Goal: Task Accomplishment & Management: Manage account settings

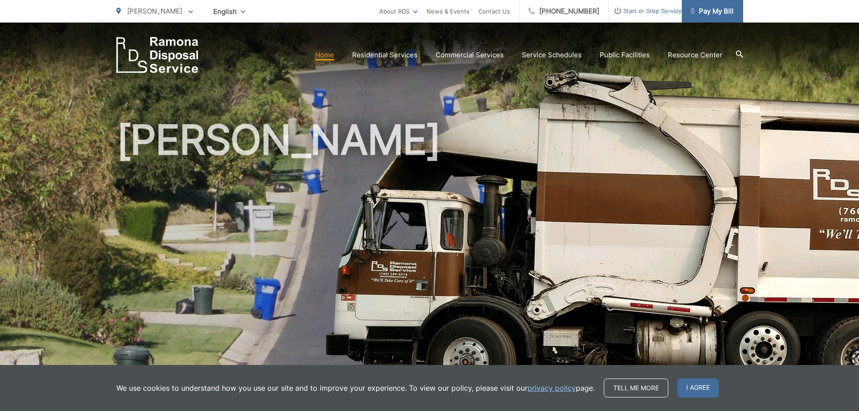
click at [712, 16] on span "Pay My Bill" at bounding box center [712, 11] width 43 height 11
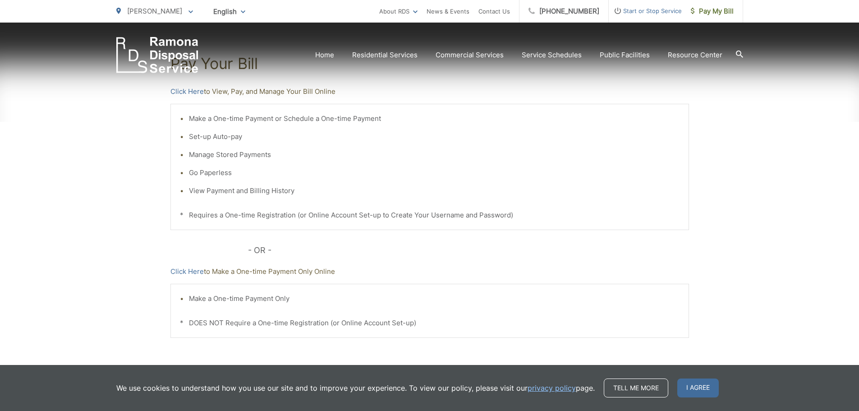
scroll to position [180, 0]
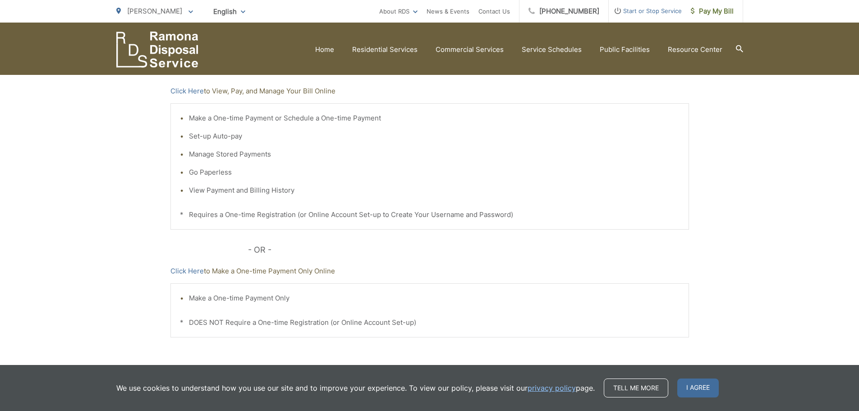
click at [208, 135] on li "Set-up Auto-pay" at bounding box center [434, 136] width 491 height 11
click at [191, 93] on link "Click Here" at bounding box center [187, 91] width 33 height 11
click at [193, 89] on link "Click Here" at bounding box center [187, 91] width 33 height 11
